Goal: Task Accomplishment & Management: Complete application form

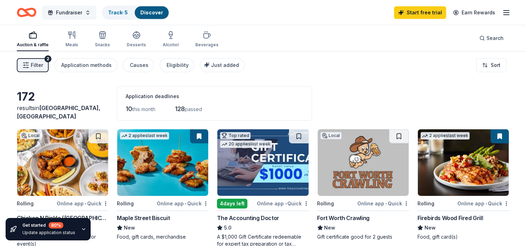
click at [84, 9] on button "Fundraiser" at bounding box center [69, 13] width 54 height 14
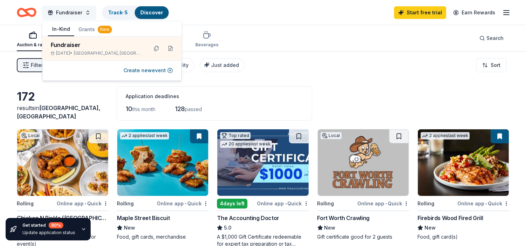
click at [84, 9] on button "Fundraiser" at bounding box center [69, 13] width 54 height 14
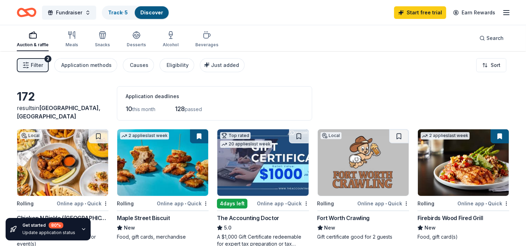
click at [505, 15] on icon "button" at bounding box center [506, 12] width 8 height 8
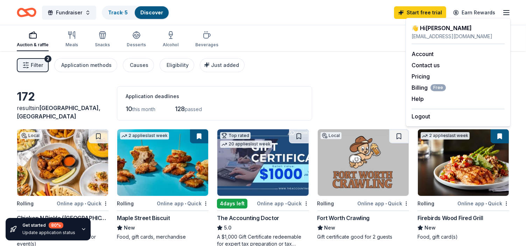
click at [346, 30] on div "Auction & raffle Meals Snacks Desserts Alcohol Beverages Search" at bounding box center [263, 38] width 492 height 26
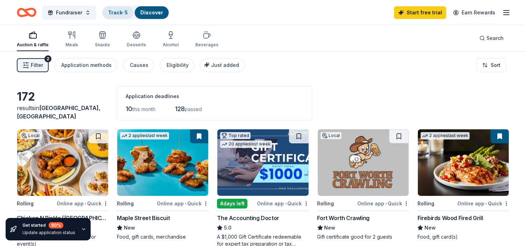
click at [128, 16] on div "Track · 5" at bounding box center [118, 12] width 31 height 13
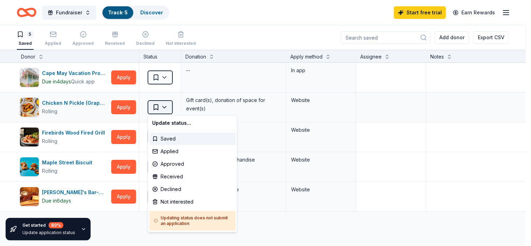
click at [168, 110] on html "Fundraiser Track · 5 Discover Start free trial Earn Rewards 5 Saved Applied App…" at bounding box center [265, 123] width 531 height 246
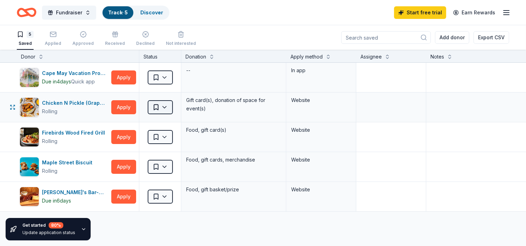
drag, startPoint x: 168, startPoint y: 110, endPoint x: 167, endPoint y: 106, distance: 4.3
click at [167, 106] on html "Fundraiser Track · 5 Discover Start free trial Earn Rewards 5 Saved Applied App…" at bounding box center [263, 123] width 526 height 246
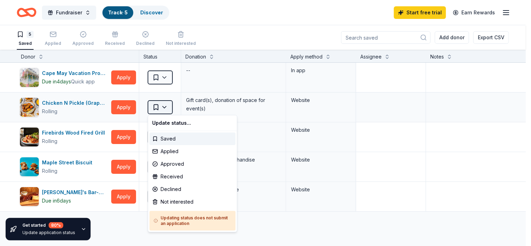
click at [167, 106] on html "Fundraiser Track · 5 Discover Start free trial Earn Rewards 5 Saved Applied App…" at bounding box center [265, 123] width 531 height 246
click at [161, 152] on div "Applied" at bounding box center [192, 151] width 86 height 13
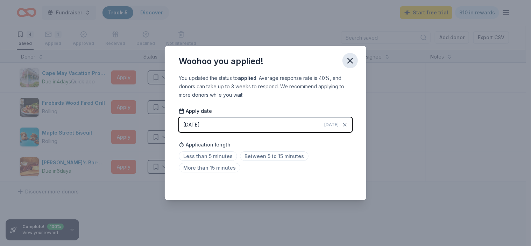
click at [351, 61] on icon "button" at bounding box center [350, 61] width 10 height 10
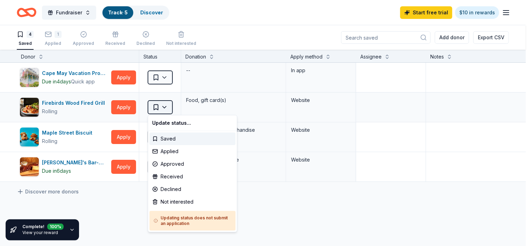
click at [169, 108] on html "Fundraiser Track · 5 Discover Start free trial $10 in rewards 4 Saved 1 Applied…" at bounding box center [265, 123] width 531 height 246
click at [168, 77] on html "Fundraiser Track · 5 Discover Start free trial $10 in rewards 4 Saved 1 Applied…" at bounding box center [265, 123] width 531 height 246
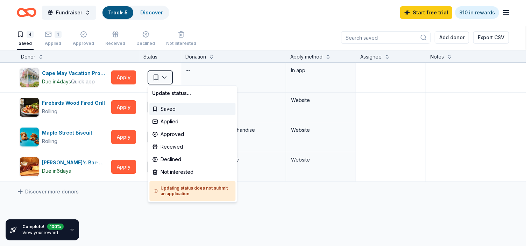
click at [168, 77] on html "Fundraiser Track · 5 Discover Start free trial $10 in rewards 4 Saved 1 Applied…" at bounding box center [265, 123] width 531 height 246
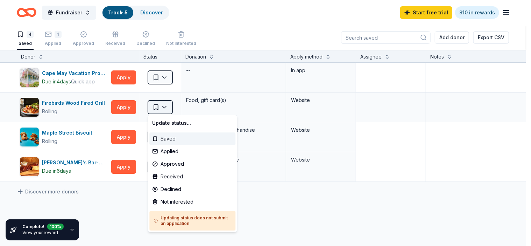
click at [166, 105] on html "Fundraiser Track · 5 Discover Start free trial $10 in rewards 4 Saved 1 Applied…" at bounding box center [265, 123] width 531 height 246
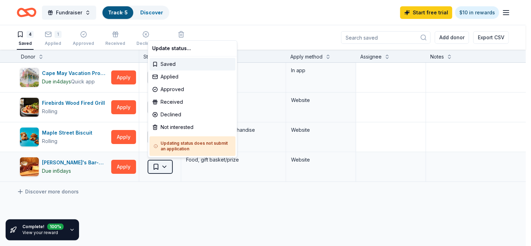
click at [168, 167] on html "Fundraiser Track · 5 Discover Start free trial $10 in rewards 4 Saved 1 Applied…" at bounding box center [265, 123] width 531 height 246
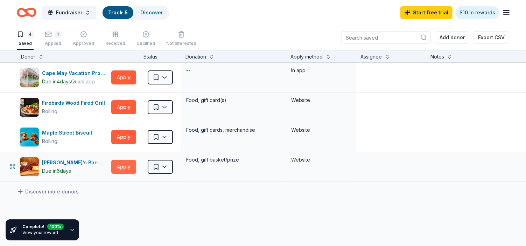
click at [127, 167] on button "Apply" at bounding box center [123, 167] width 25 height 14
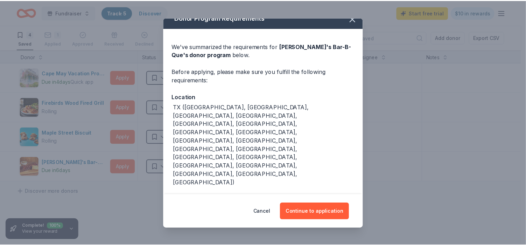
scroll to position [14, 0]
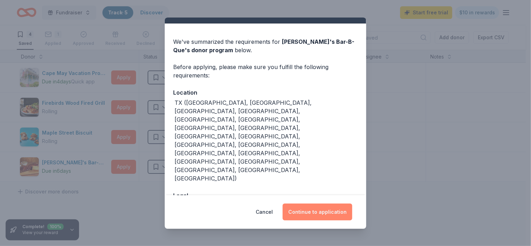
click at [309, 210] on button "Continue to application" at bounding box center [318, 211] width 70 height 17
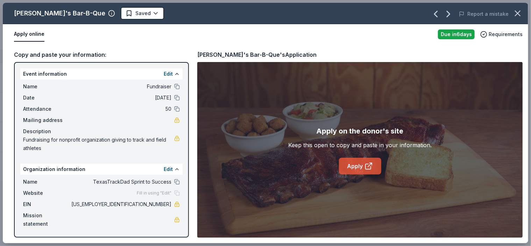
click at [351, 163] on link "Apply" at bounding box center [360, 165] width 42 height 17
click at [517, 14] on icon "button" at bounding box center [517, 13] width 5 height 5
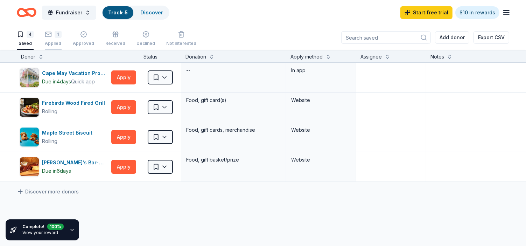
click at [55, 38] on div "1 Applied" at bounding box center [53, 38] width 17 height 15
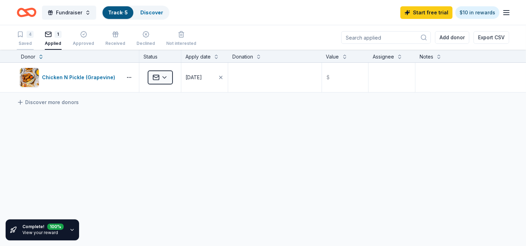
click at [29, 36] on div "4" at bounding box center [30, 34] width 7 height 7
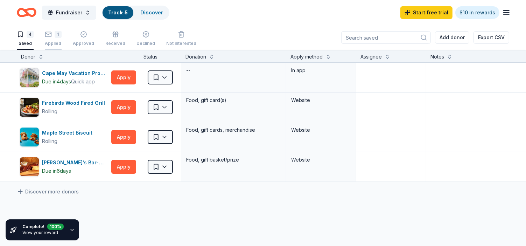
click at [56, 41] on div "Applied" at bounding box center [53, 44] width 17 height 6
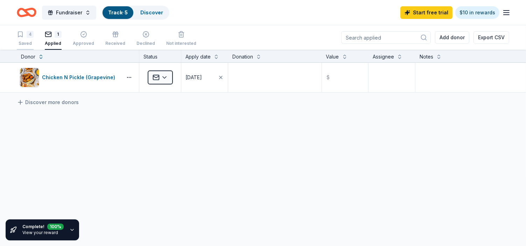
click at [28, 33] on div "4" at bounding box center [30, 34] width 7 height 7
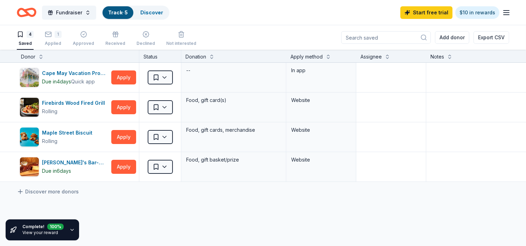
click at [507, 13] on icon "button" at bounding box center [506, 12] width 8 height 8
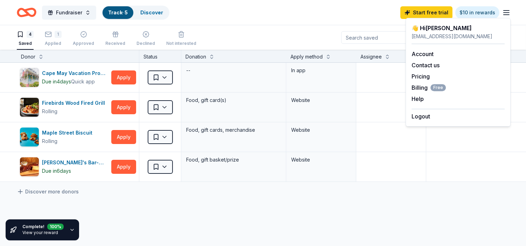
click at [251, 16] on div "Fundraiser Track · 5 Discover Start free trial $10 in rewards" at bounding box center [263, 12] width 492 height 16
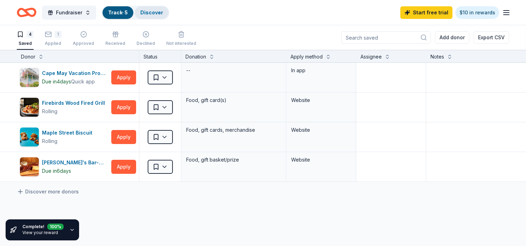
click at [146, 14] on link "Discover" at bounding box center [151, 12] width 23 height 6
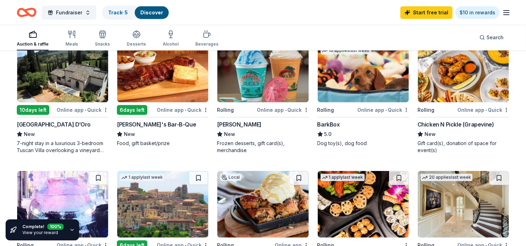
scroll to position [14, 0]
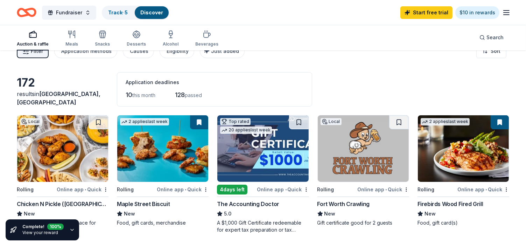
click at [34, 40] on div "Auction & raffle" at bounding box center [33, 38] width 32 height 17
click at [33, 38] on icon "button" at bounding box center [33, 34] width 8 height 8
click at [29, 33] on icon "button" at bounding box center [33, 34] width 8 height 8
click at [74, 37] on icon "button" at bounding box center [74, 34] width 2 height 7
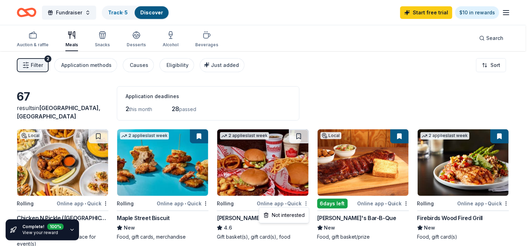
click at [308, 202] on html "Fundraiser Track · 5 Discover Start free trial $10 in rewards Auction & raffle …" at bounding box center [265, 123] width 531 height 246
click at [298, 131] on html "Fundraiser Track · 5 Discover Start free trial $10 in rewards Auction & raffle …" at bounding box center [265, 123] width 531 height 246
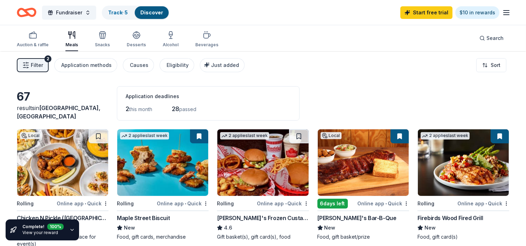
click at [240, 165] on img at bounding box center [262, 162] width 91 height 66
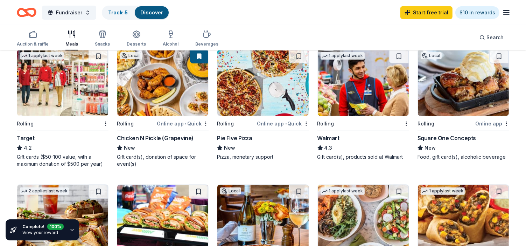
scroll to position [219, 0]
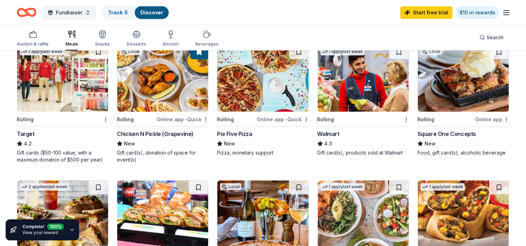
click at [53, 109] on img at bounding box center [62, 78] width 91 height 66
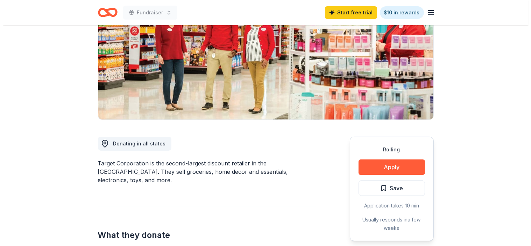
scroll to position [117, 0]
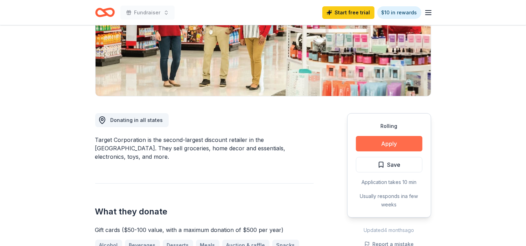
click at [383, 147] on button "Apply" at bounding box center [389, 143] width 66 height 15
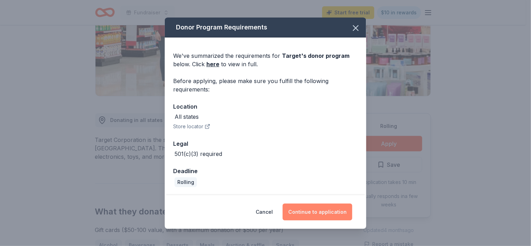
click at [318, 210] on button "Continue to application" at bounding box center [318, 211] width 70 height 17
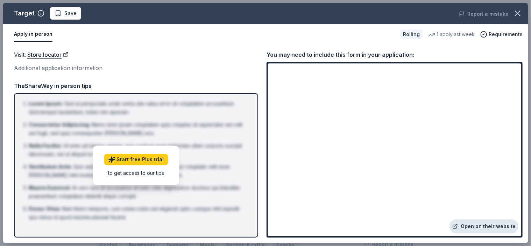
click at [476, 229] on link "Open on their website" at bounding box center [484, 226] width 69 height 14
